Goal: Information Seeking & Learning: Learn about a topic

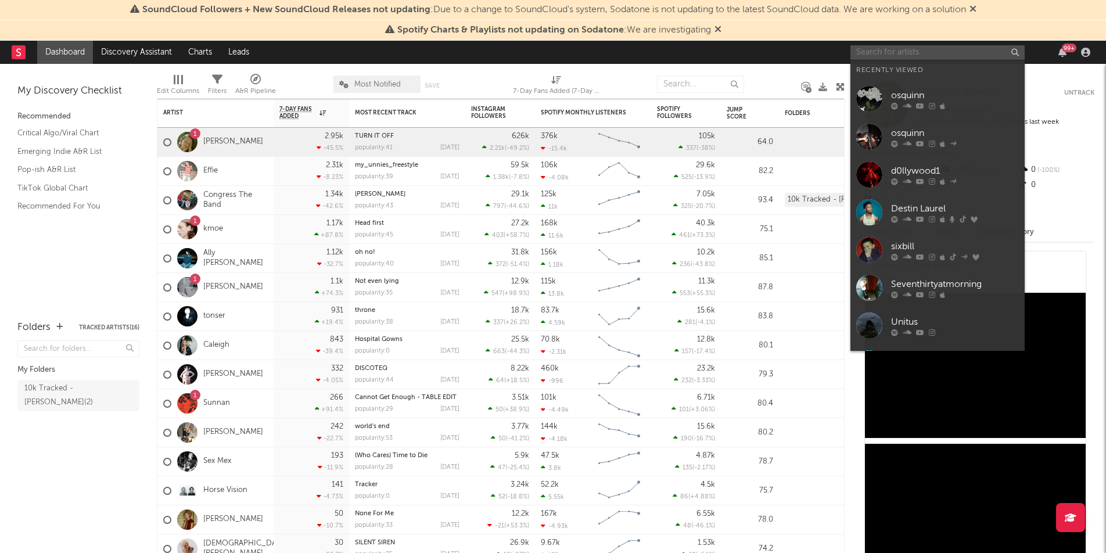
click at [873, 50] on input "text" at bounding box center [937, 52] width 174 height 15
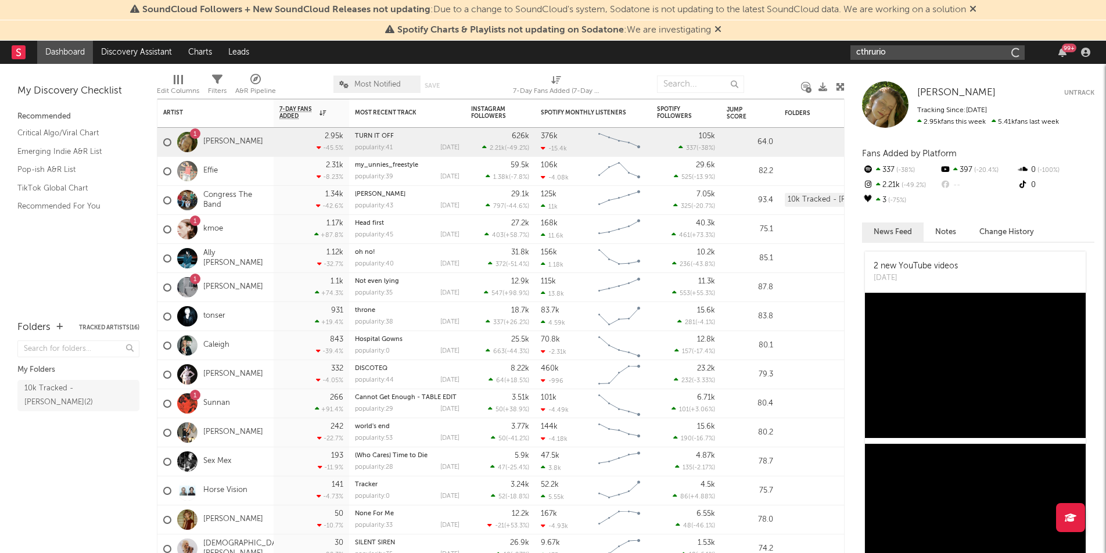
type input "cthrurio"
click at [887, 83] on link "CThruRio" at bounding box center [937, 79] width 174 height 38
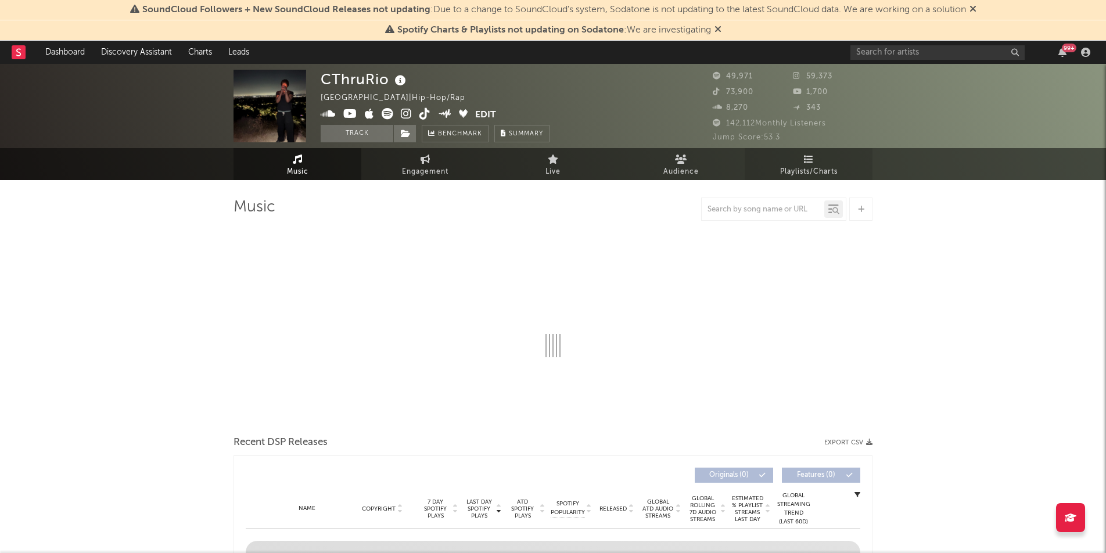
select select "6m"
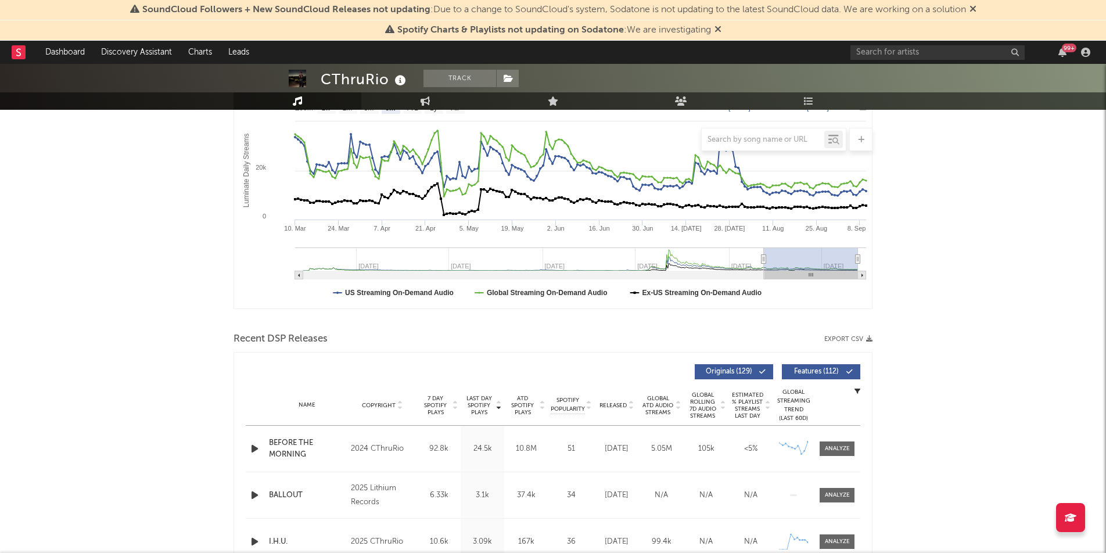
scroll to position [179, 0]
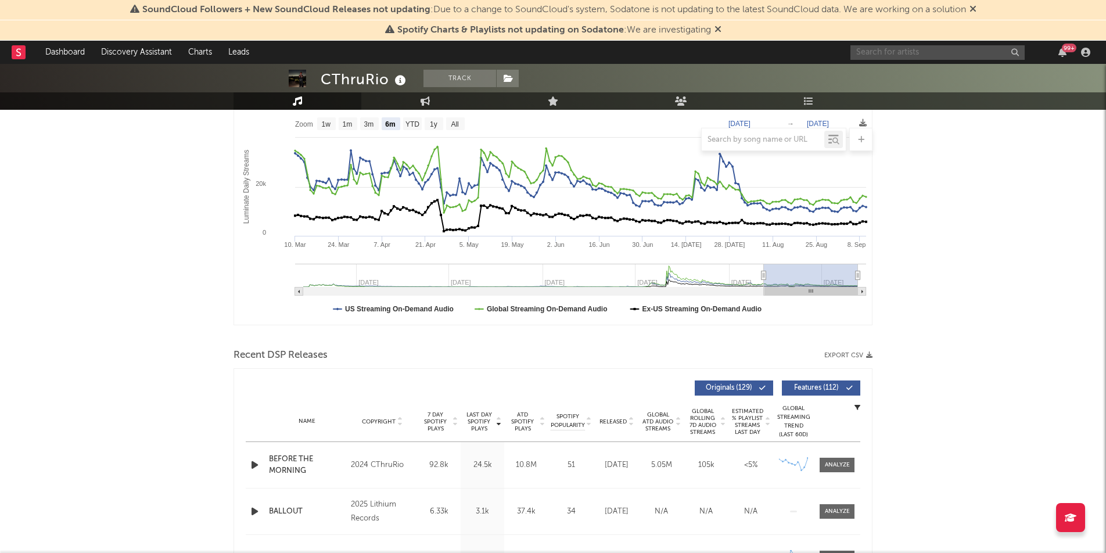
click at [888, 53] on input "text" at bounding box center [937, 52] width 174 height 15
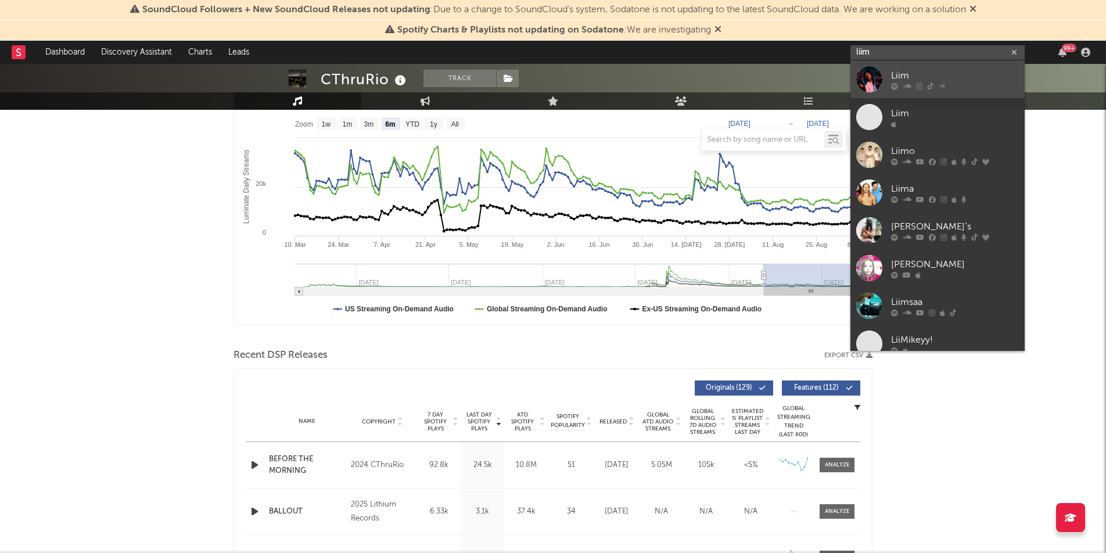
type input "liim"
click at [903, 82] on icon at bounding box center [906, 85] width 9 height 7
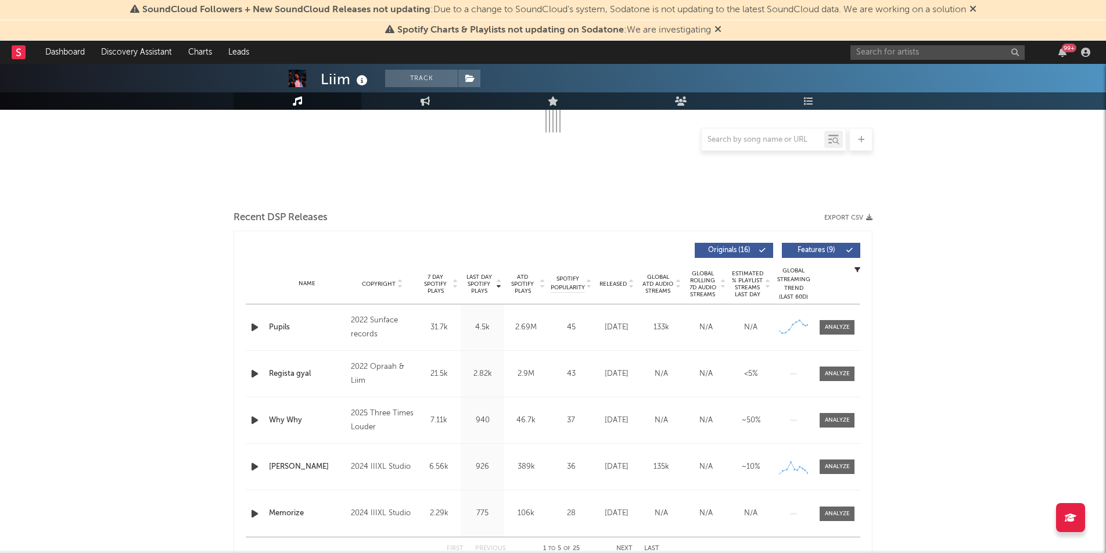
select select "6m"
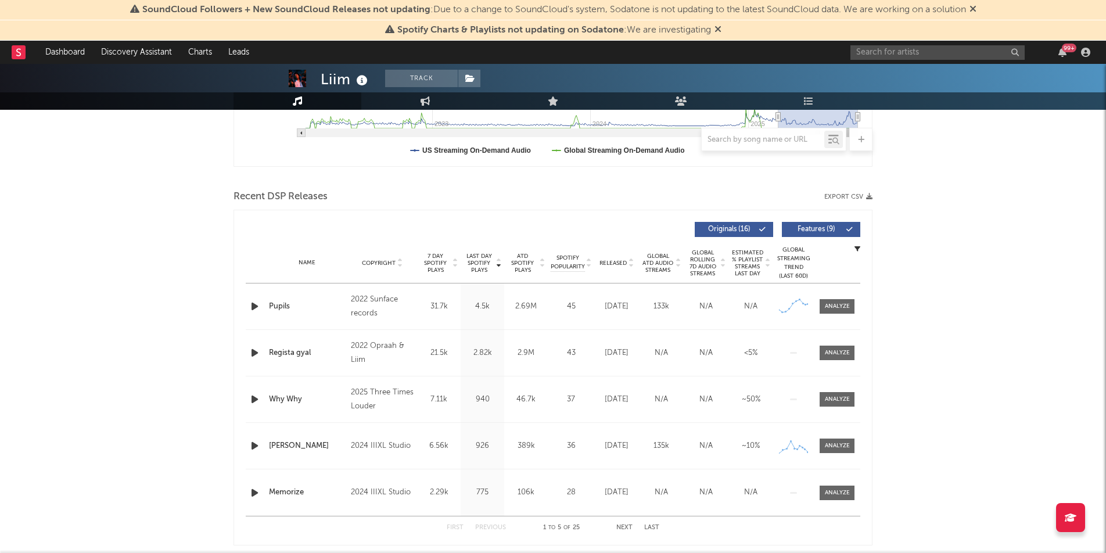
scroll to position [343, 0]
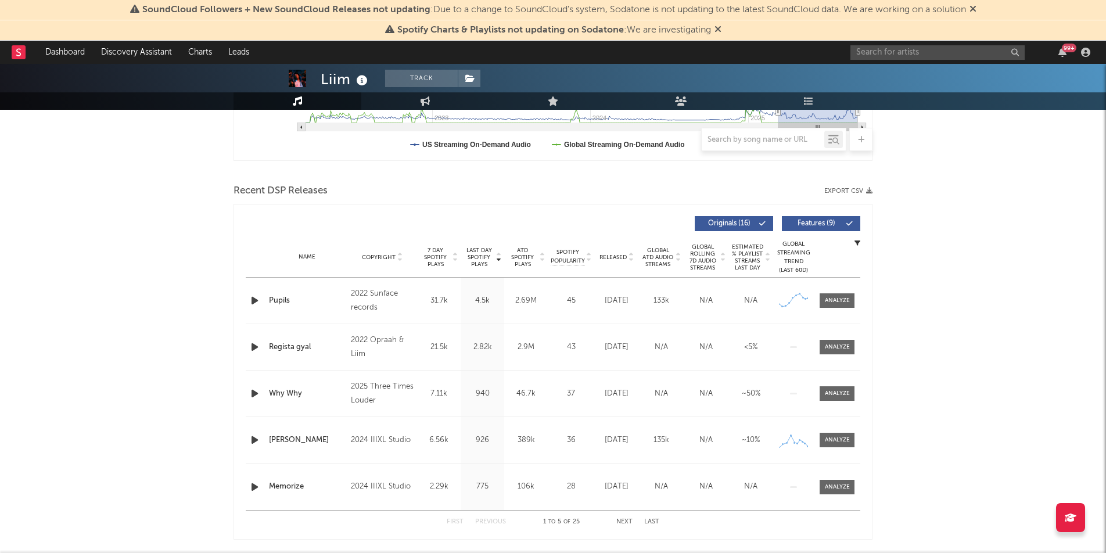
click at [251, 395] on icon "button" at bounding box center [255, 393] width 12 height 15
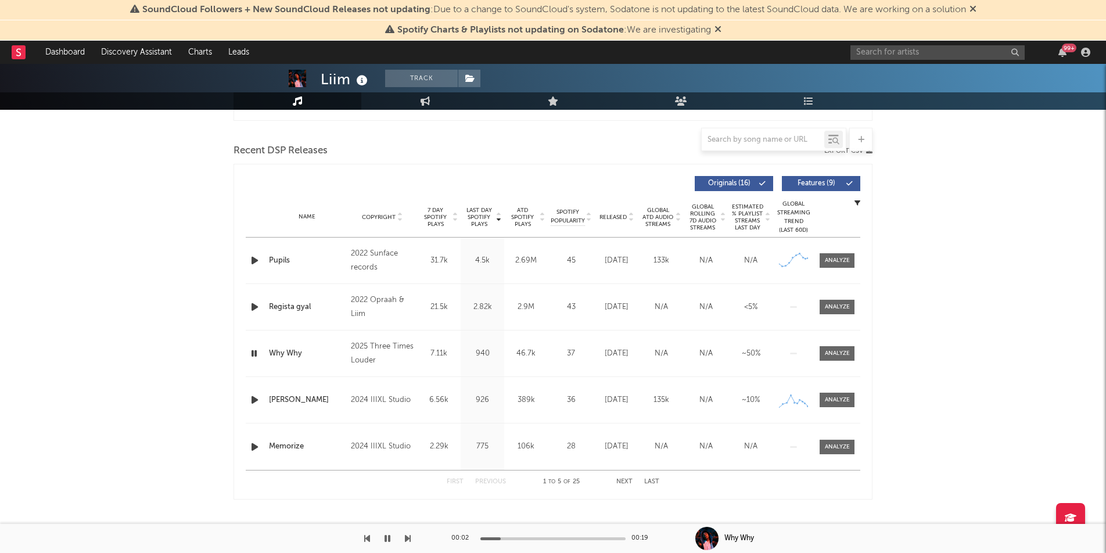
click at [256, 352] on icon "button" at bounding box center [254, 353] width 11 height 15
click at [869, 63] on div "99 +" at bounding box center [972, 52] width 244 height 23
click at [869, 52] on input "text" at bounding box center [937, 52] width 174 height 15
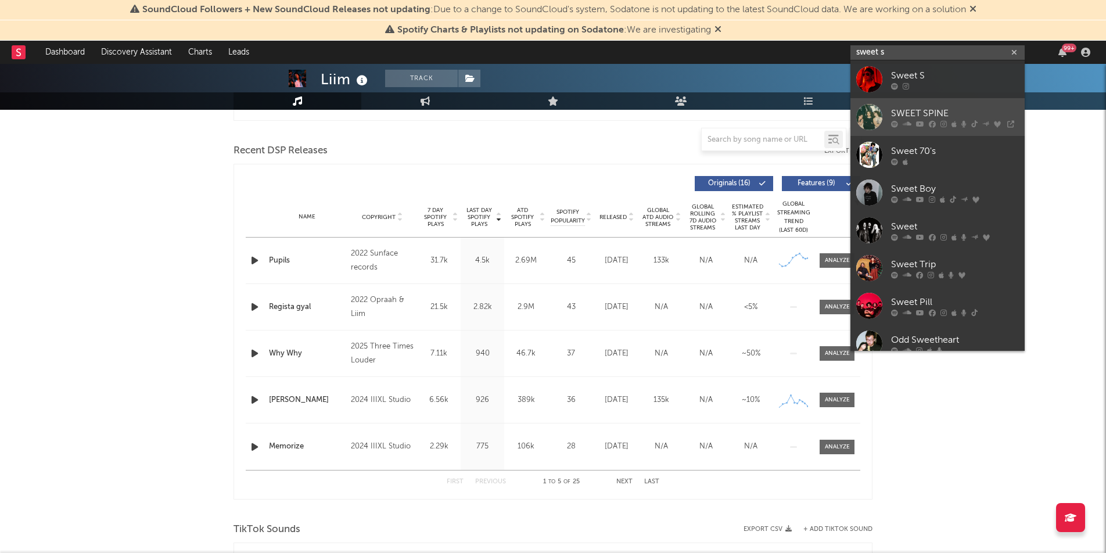
type input "sweet s"
click at [903, 116] on div "SWEET SPINE" at bounding box center [955, 113] width 128 height 14
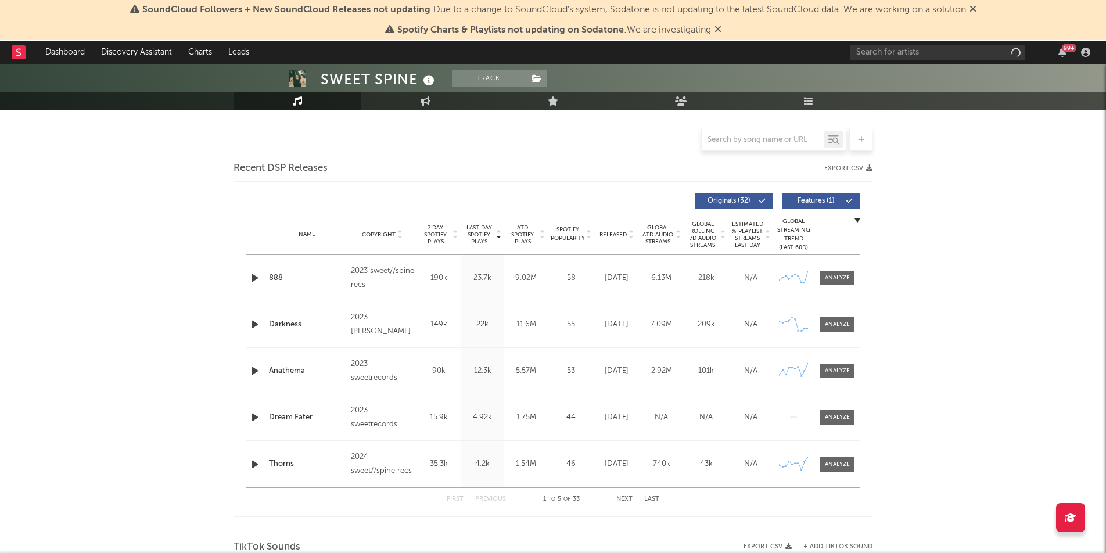
select select "6m"
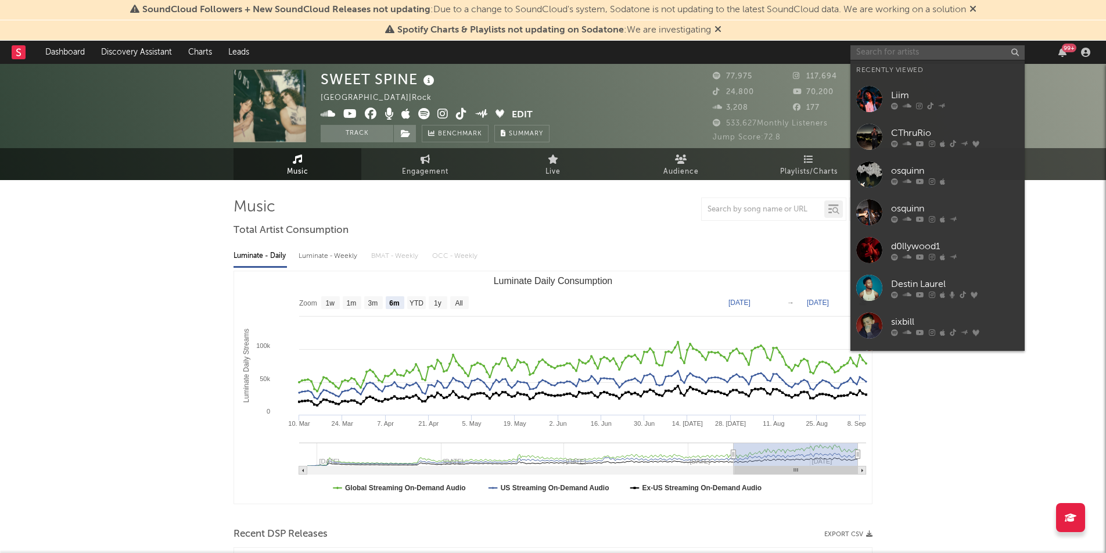
click at [899, 56] on input "text" at bounding box center [937, 52] width 174 height 15
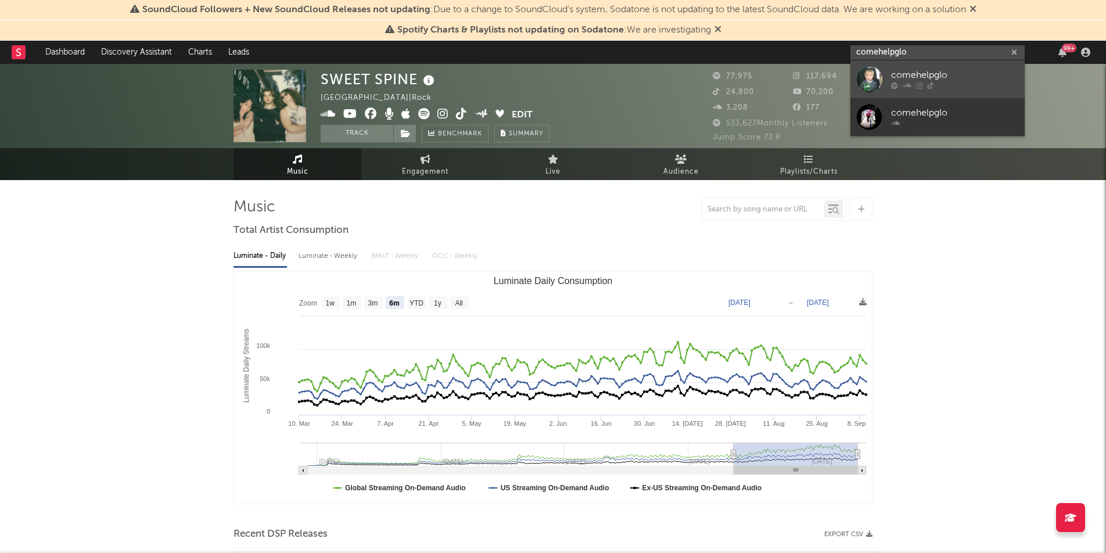
type input "comehelpglo"
click at [923, 79] on div "comehelpglo" at bounding box center [955, 76] width 128 height 14
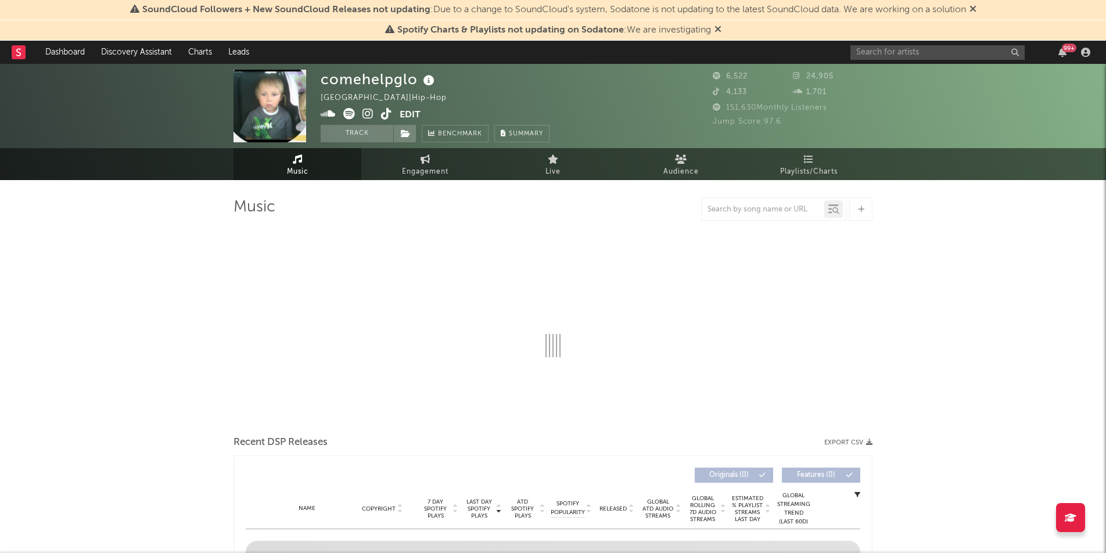
select select "1w"
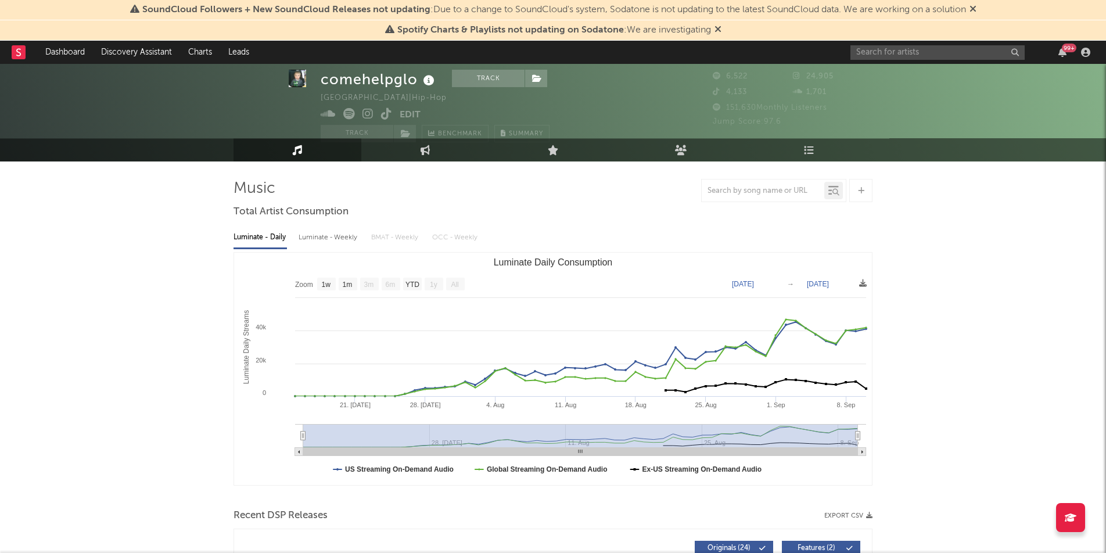
scroll to position [27, 0]
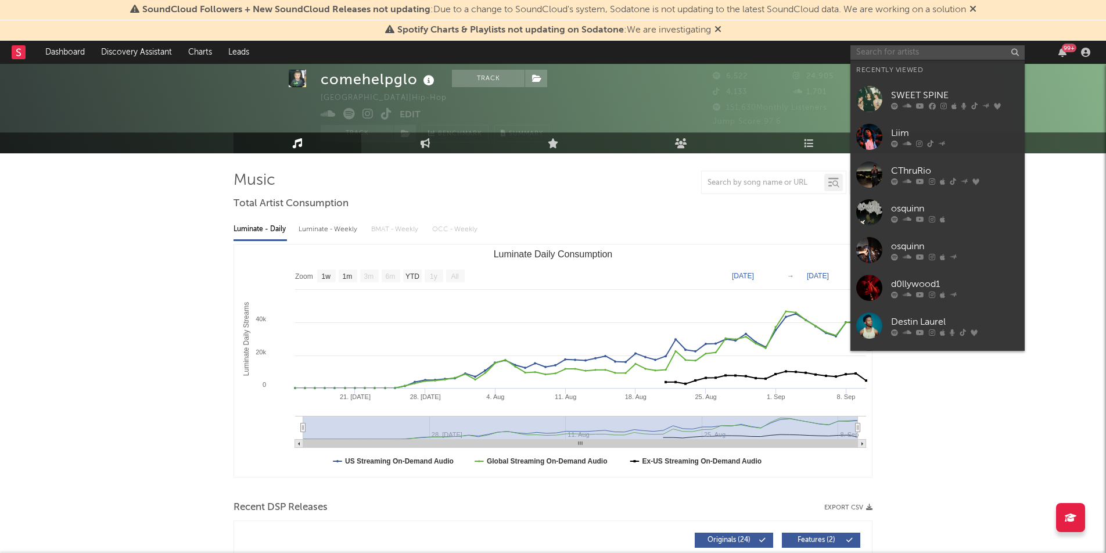
click at [855, 48] on input "text" at bounding box center [937, 52] width 174 height 15
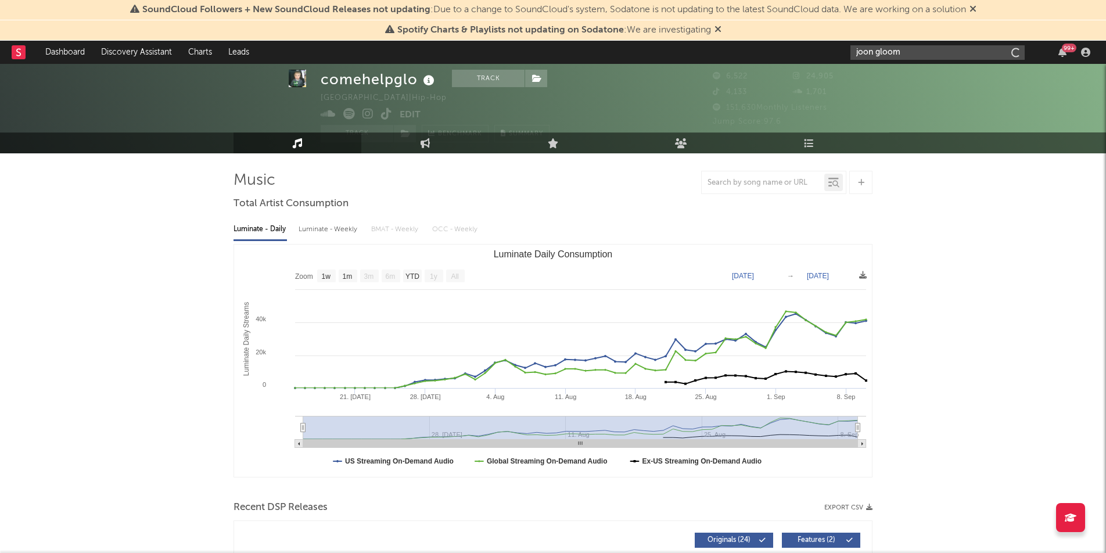
type input "joon gloom"
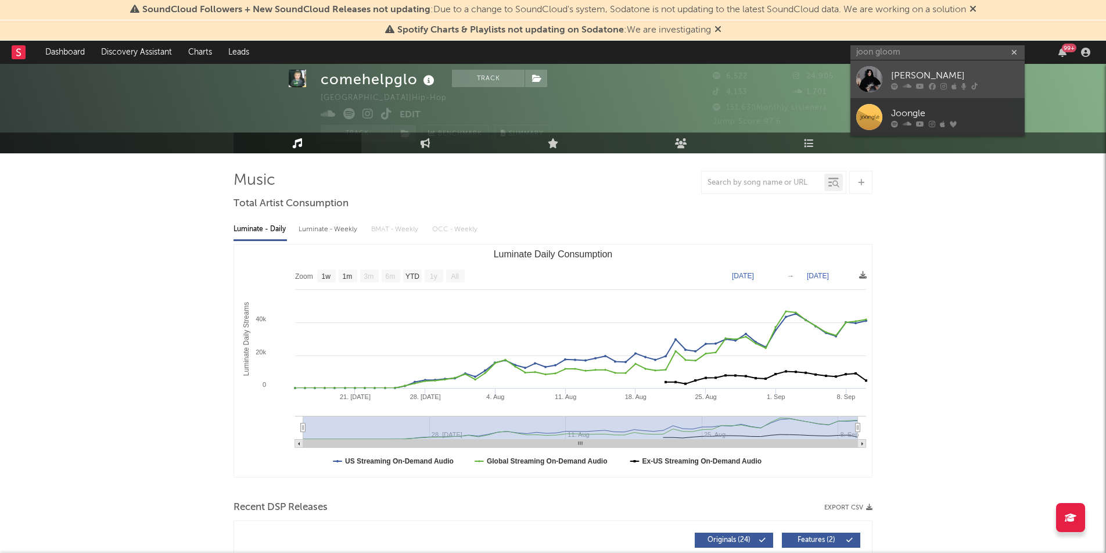
click at [934, 81] on div "Joon Gloom" at bounding box center [955, 76] width 128 height 14
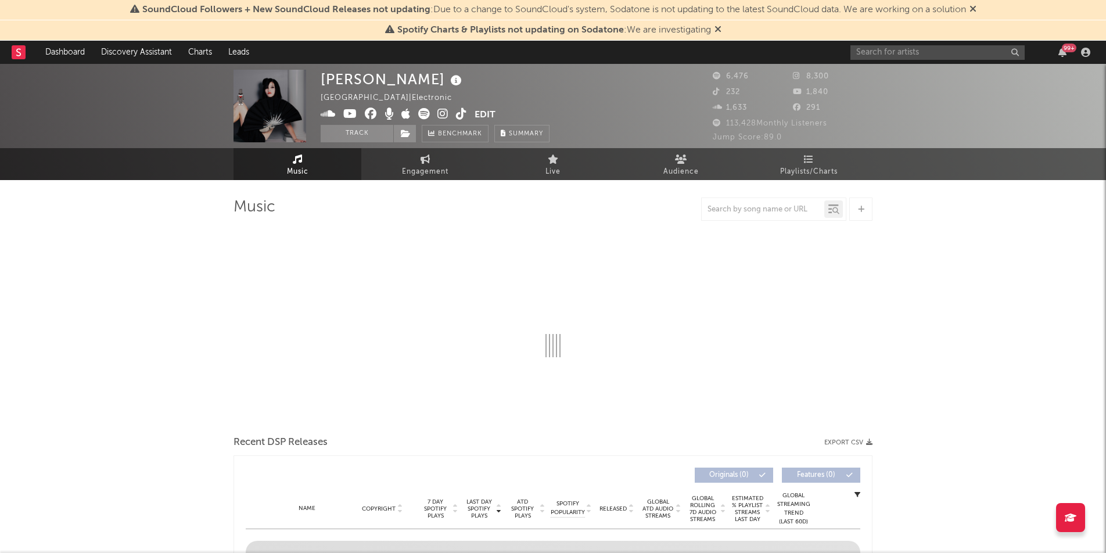
select select "6m"
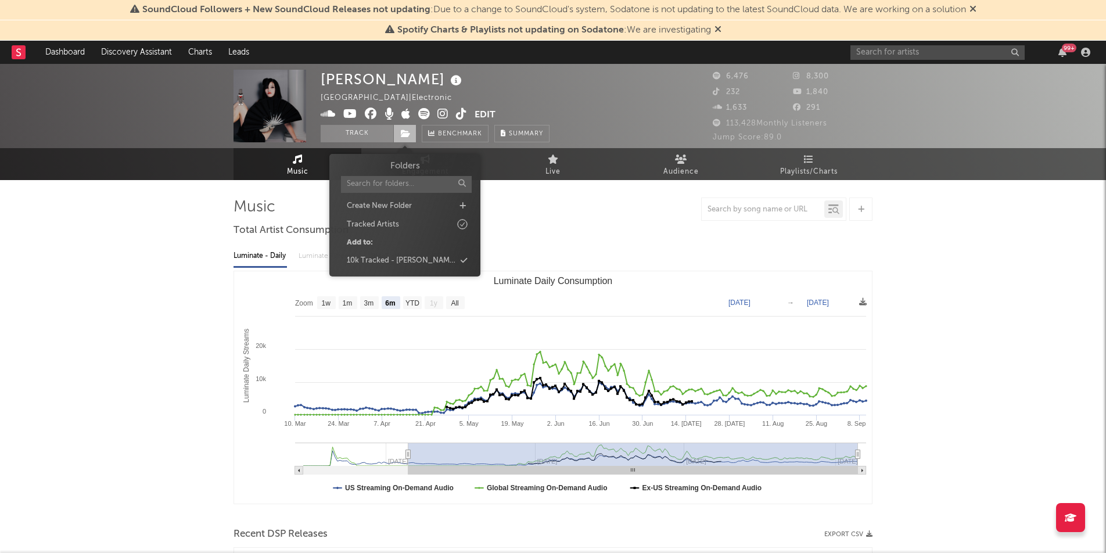
click at [398, 134] on span at bounding box center [404, 133] width 23 height 17
click at [413, 260] on div "10k Tracked - Noah" at bounding box center [401, 261] width 109 height 12
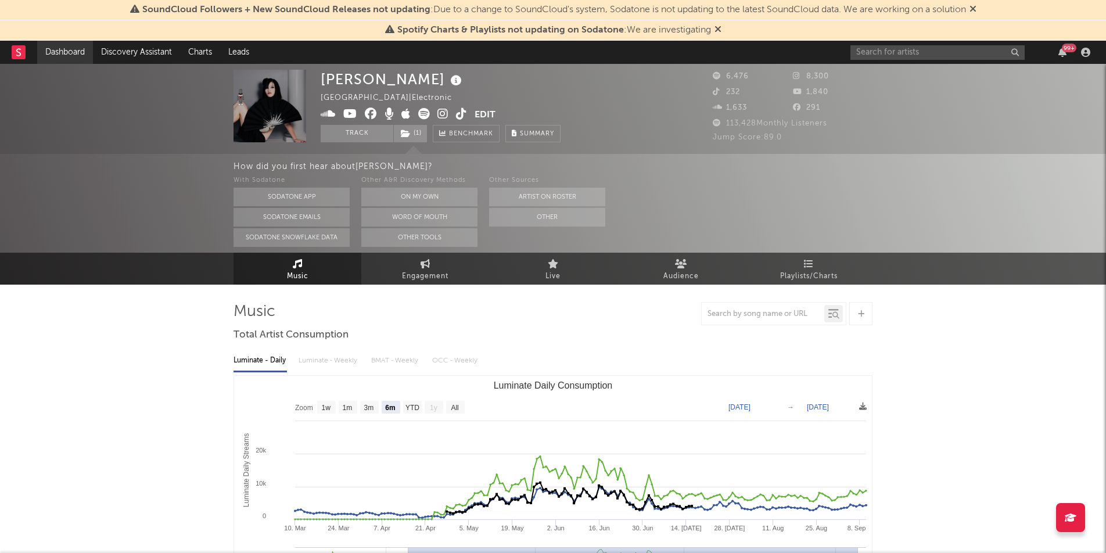
click at [63, 49] on link "Dashboard" at bounding box center [65, 52] width 56 height 23
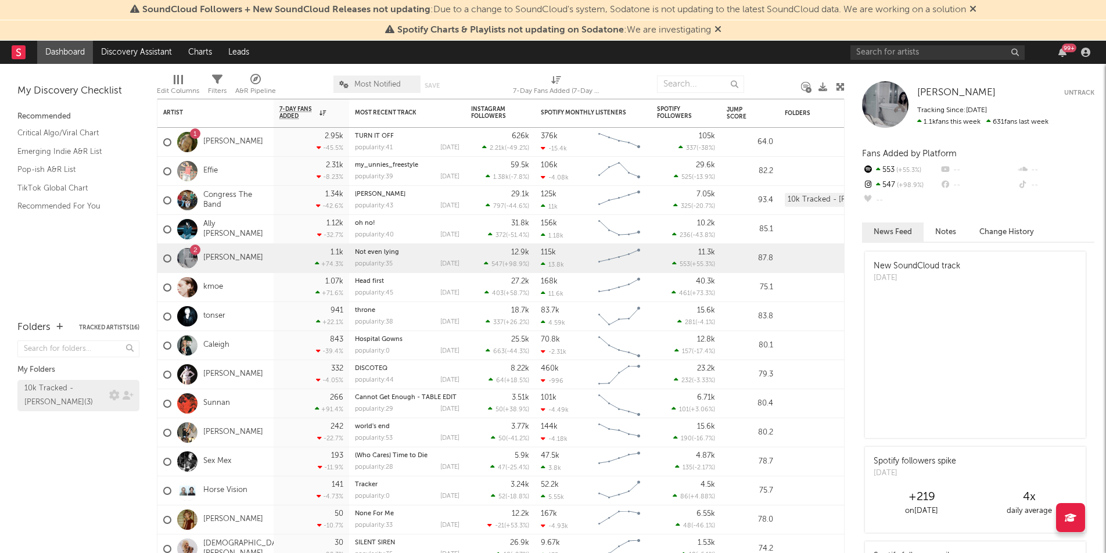
click at [59, 388] on div "10k Tracked - Noah ( 3 )" at bounding box center [65, 395] width 82 height 28
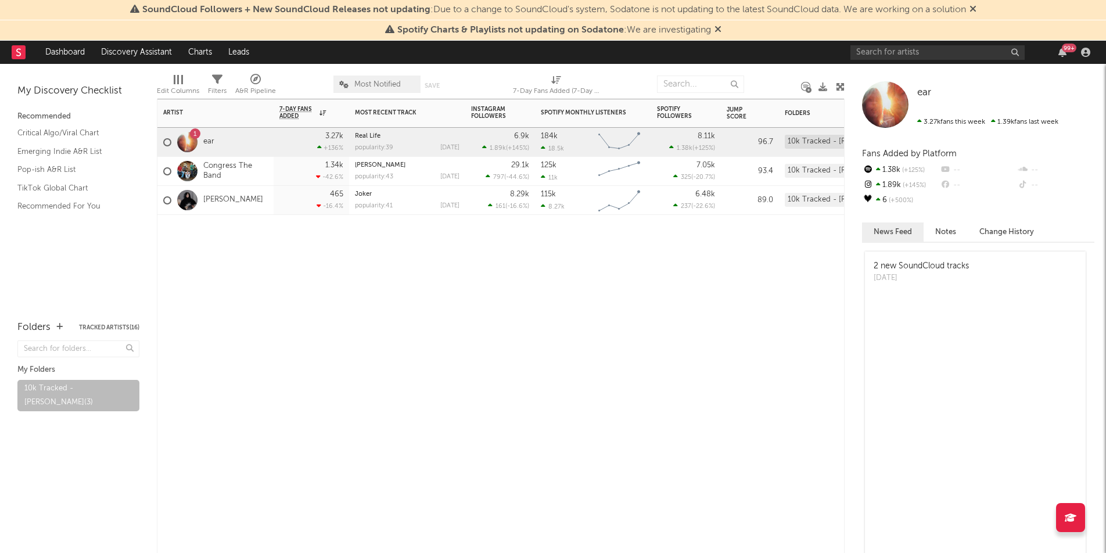
click at [250, 135] on div "1 ear" at bounding box center [215, 142] width 116 height 29
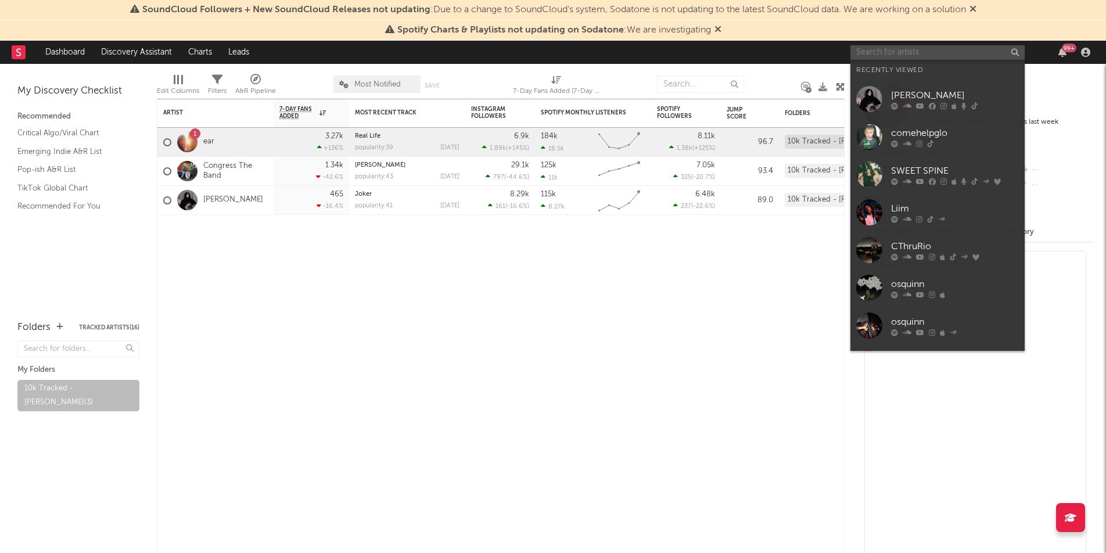
click at [872, 57] on input "text" at bounding box center [937, 52] width 174 height 15
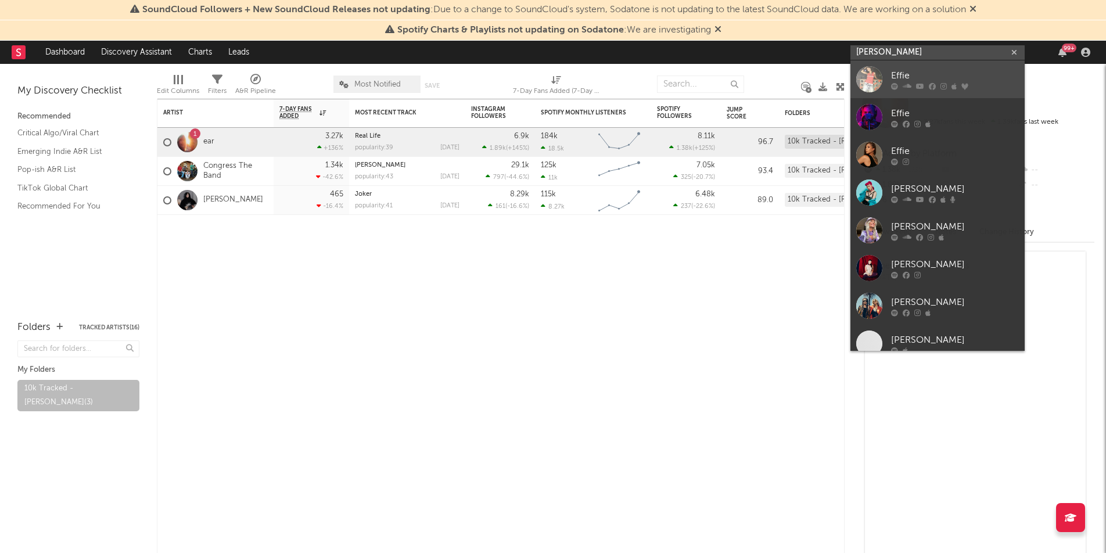
type input "effie"
click at [901, 76] on div "Effie" at bounding box center [955, 76] width 128 height 14
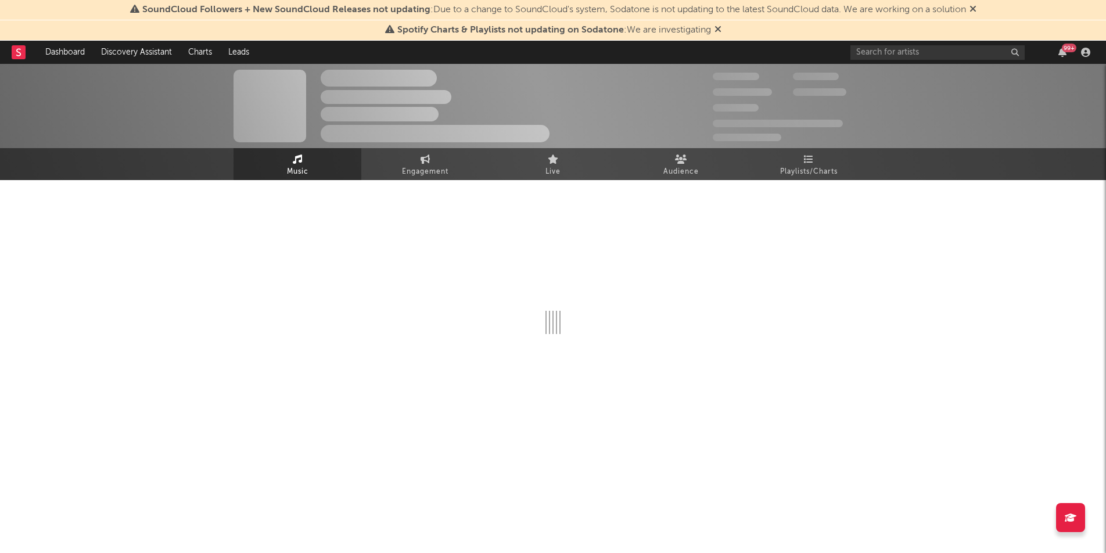
select select "6m"
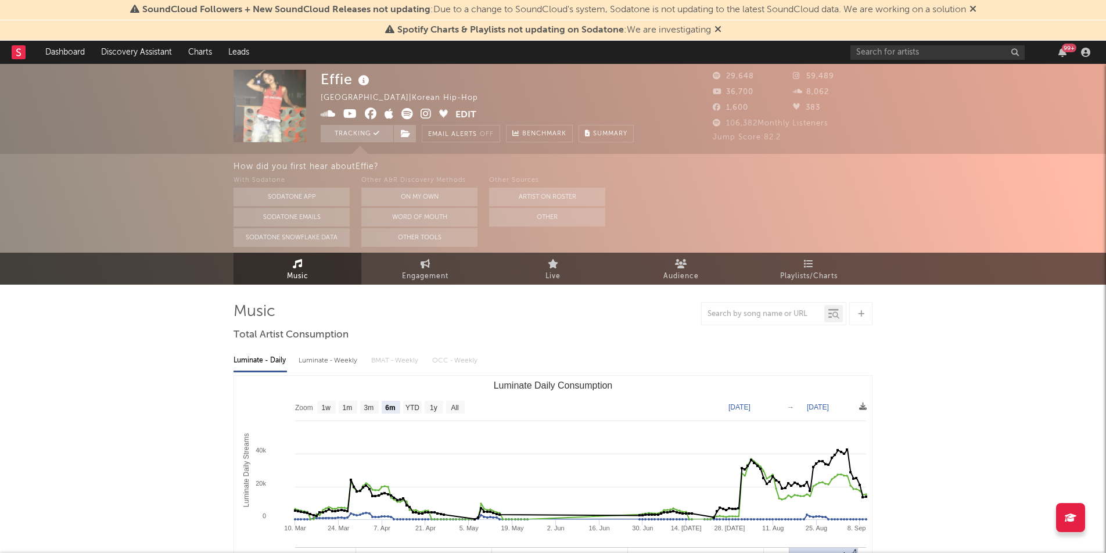
click at [395, 120] on span at bounding box center [388, 115] width 135 height 15
click at [406, 125] on span at bounding box center [404, 133] width 23 height 17
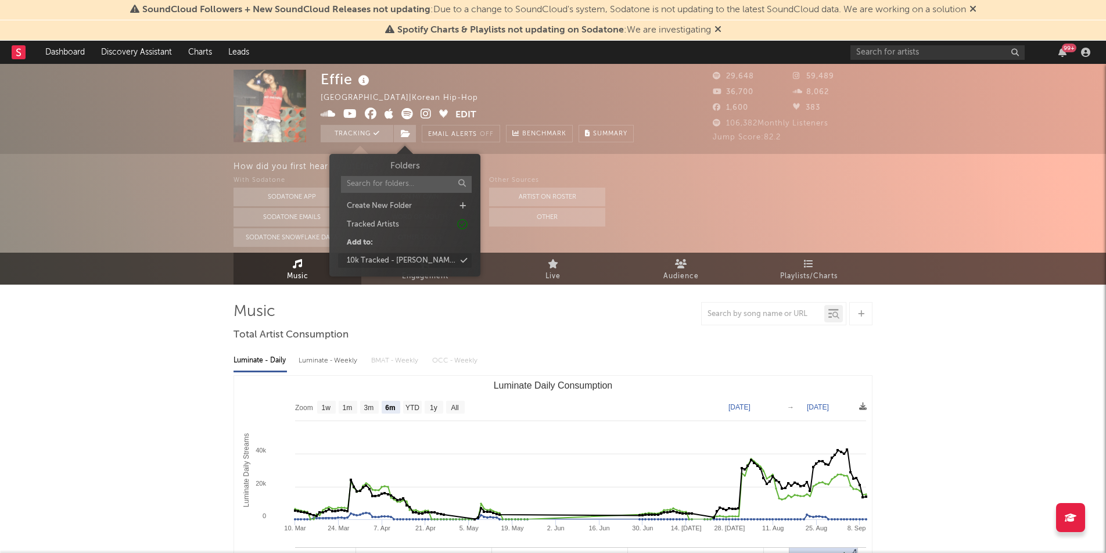
click at [396, 257] on div "10k Tracked - Noah" at bounding box center [401, 261] width 109 height 12
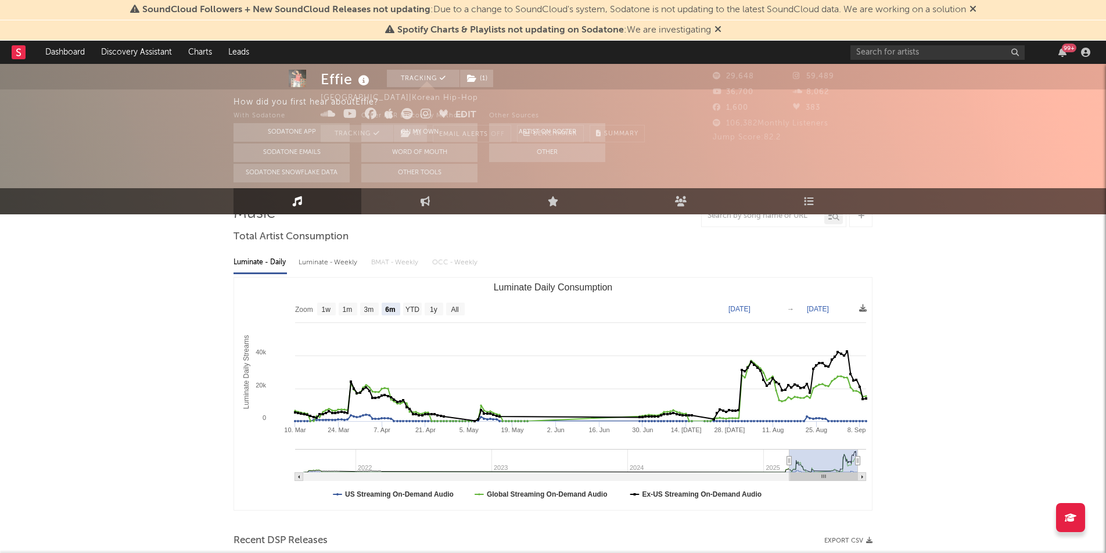
scroll to position [106, 0]
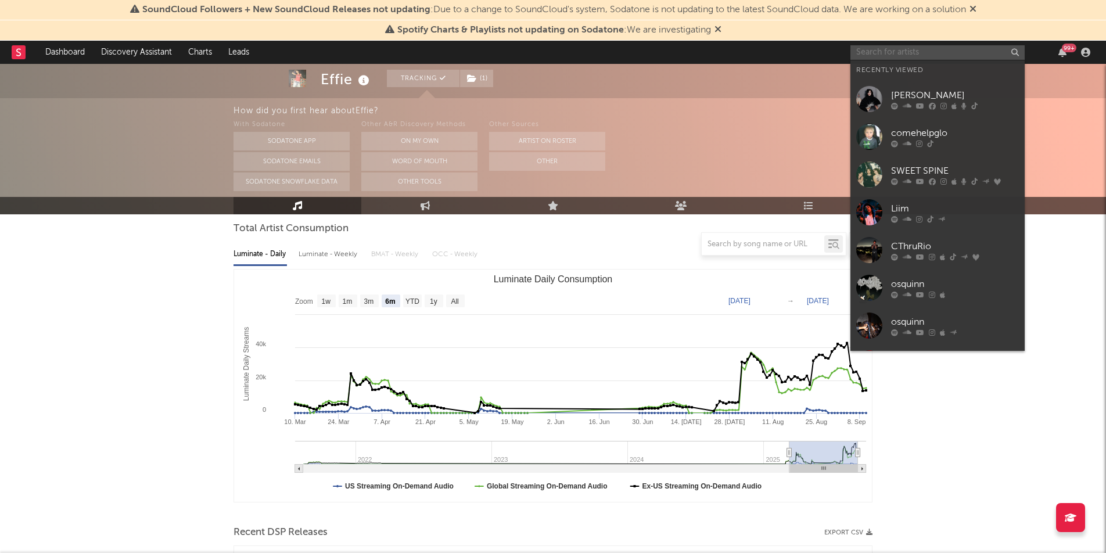
click at [885, 51] on input "text" at bounding box center [937, 52] width 174 height 15
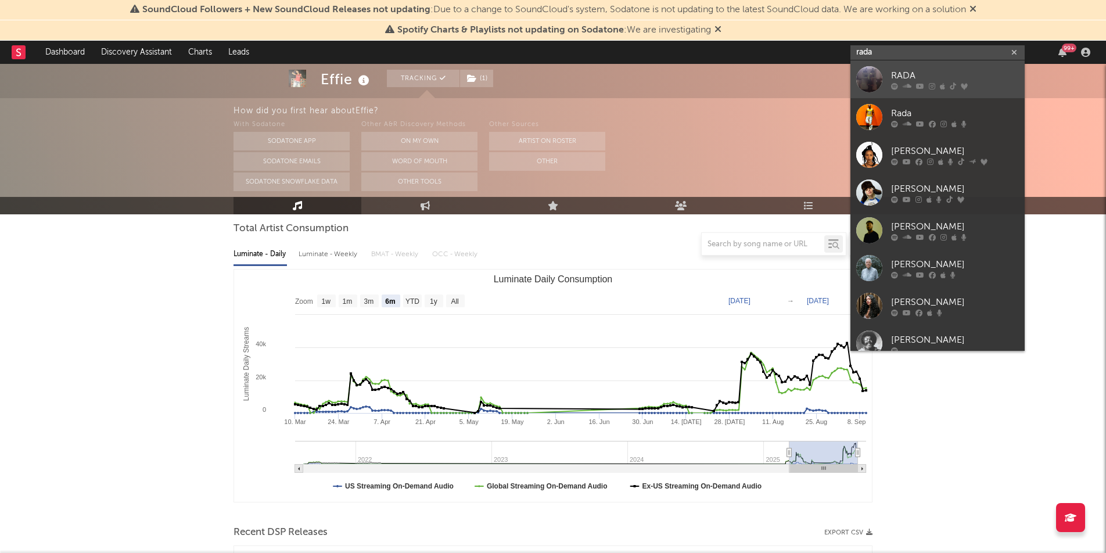
type input "rada"
click at [919, 77] on div "RADA" at bounding box center [955, 76] width 128 height 14
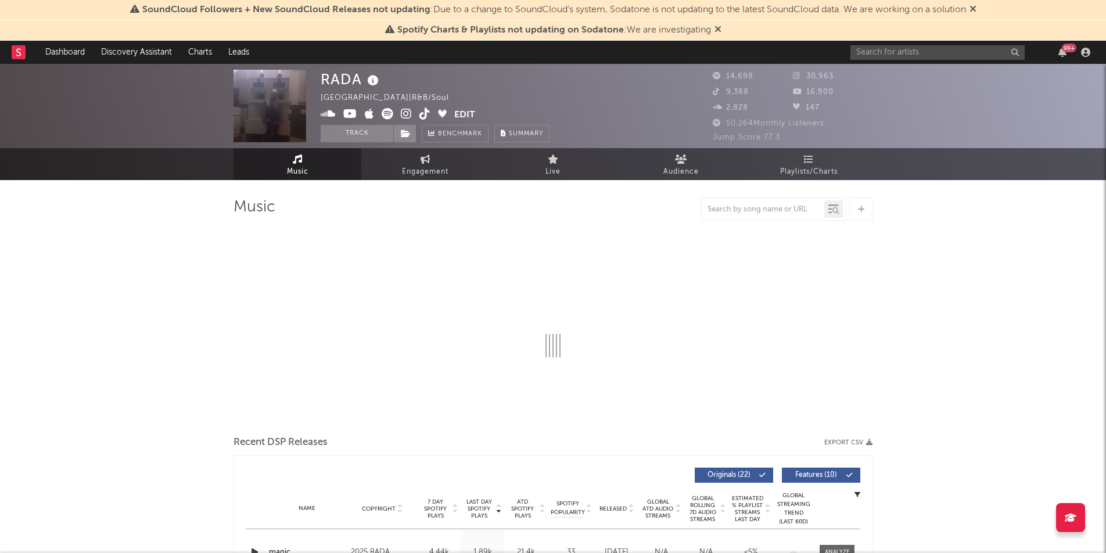
select select "6m"
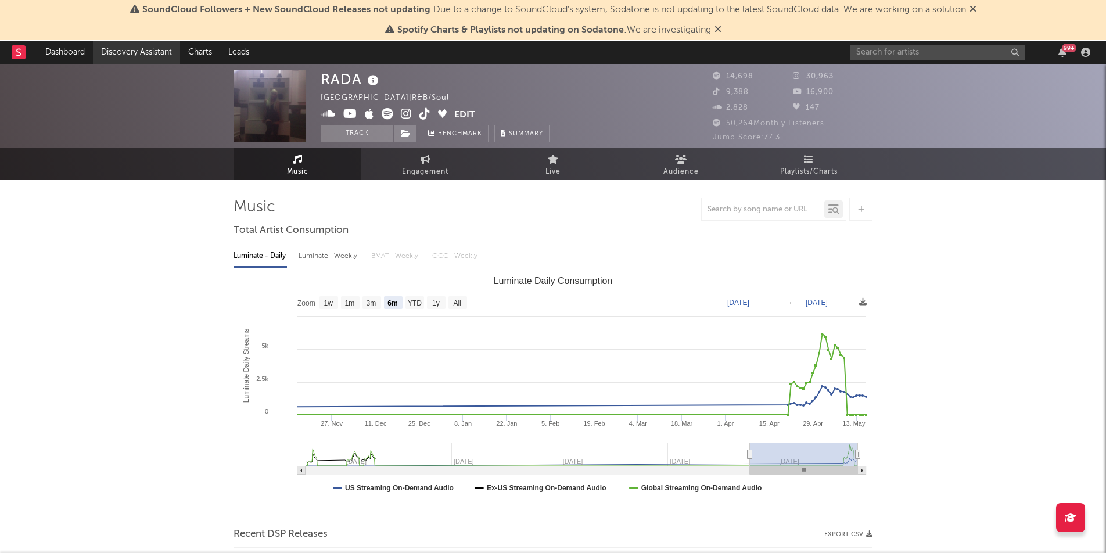
click at [134, 45] on link "Discovery Assistant" at bounding box center [136, 52] width 87 height 23
